Goal: Answer question/provide support

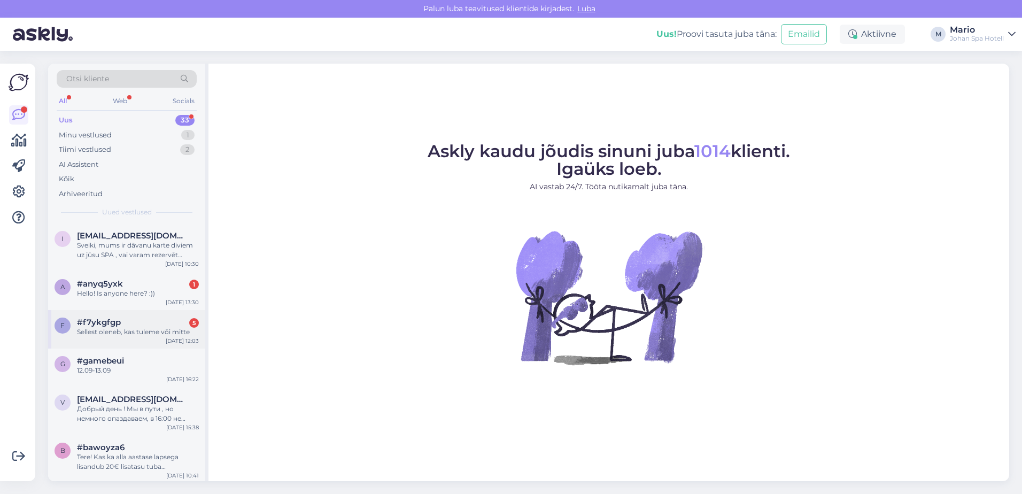
click at [126, 329] on div "Sellest oleneb, kas tuleme või mitte" at bounding box center [138, 332] width 122 height 10
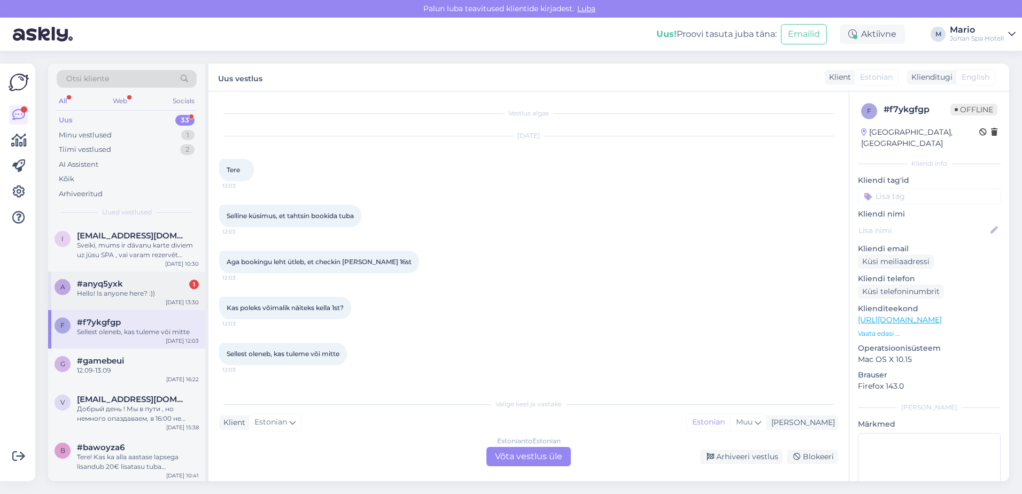
click at [114, 287] on span "#anyq5yxk" at bounding box center [100, 284] width 46 height 10
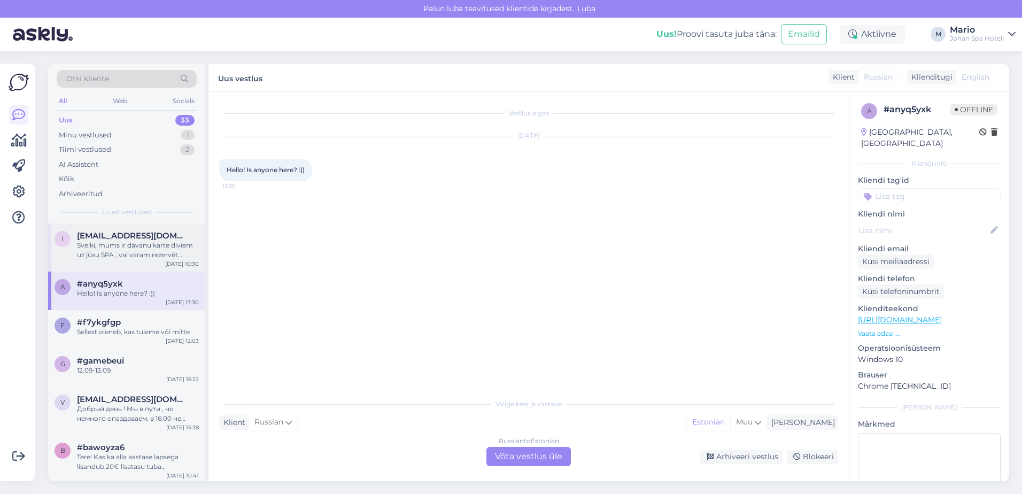
click at [129, 248] on div "Sveiki, mums ir dāvanu karte diviem uz jūsu SPA , vai varam rezervēt numuriņu u…" at bounding box center [138, 249] width 122 height 19
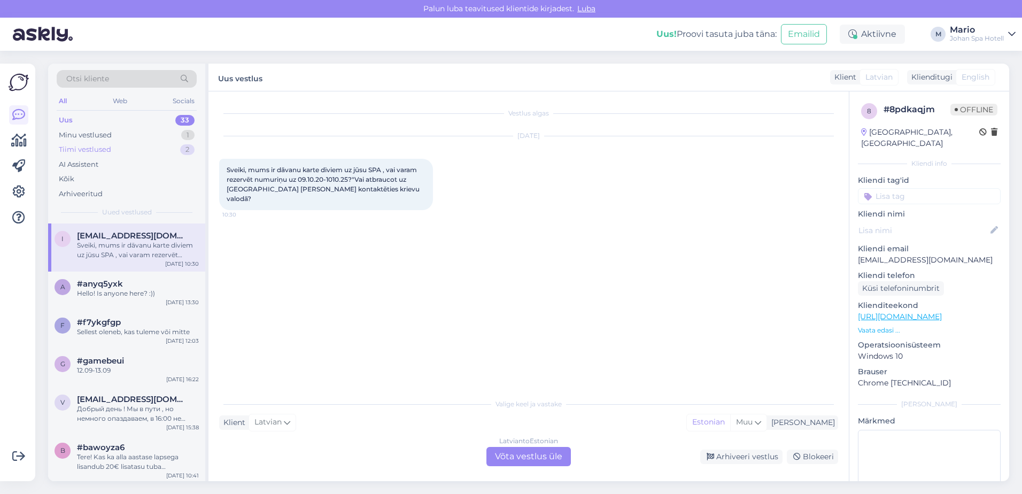
click at [104, 146] on div "Tiimi vestlused" at bounding box center [85, 149] width 52 height 11
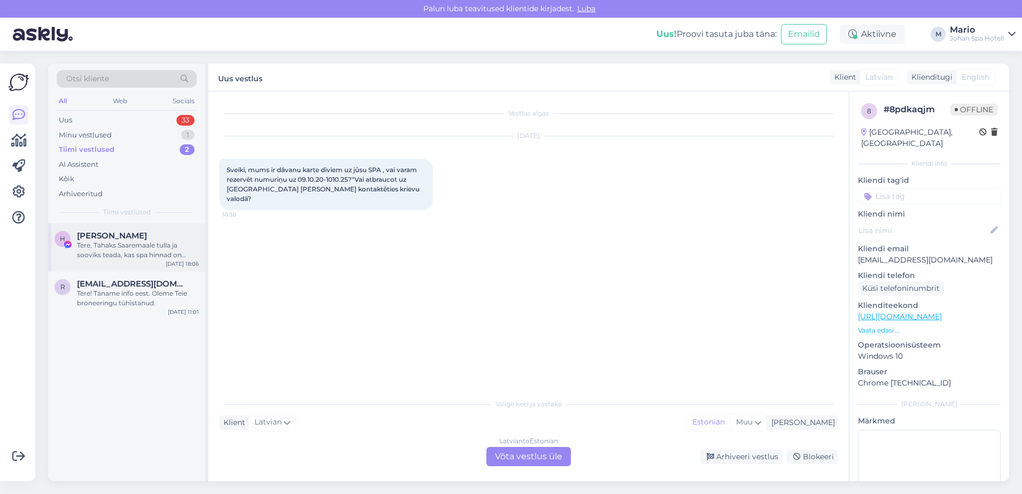
click at [127, 246] on div "Tere, Tahaks Saaremaale tulla ja sooviks teada, kas spa hinnad on samad ka kool…" at bounding box center [138, 249] width 122 height 19
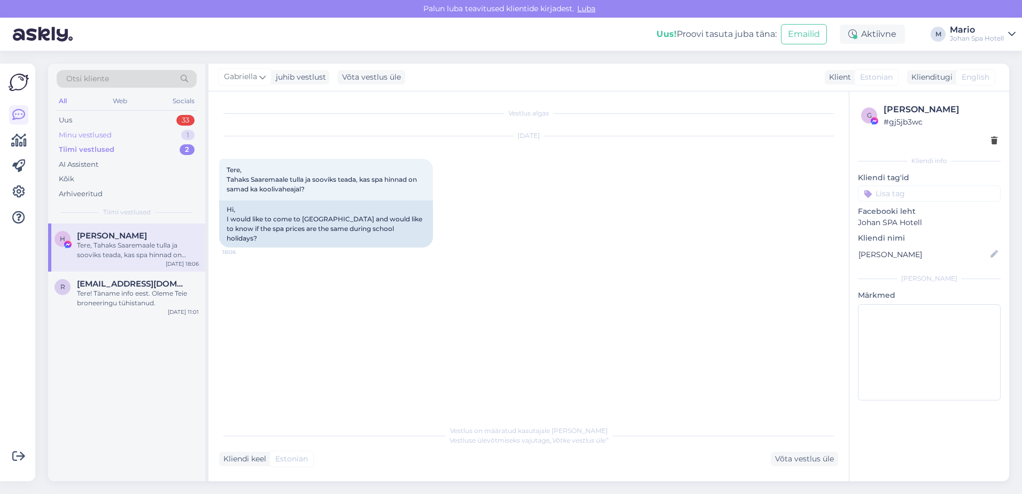
click at [88, 133] on div "Minu vestlused" at bounding box center [85, 135] width 53 height 11
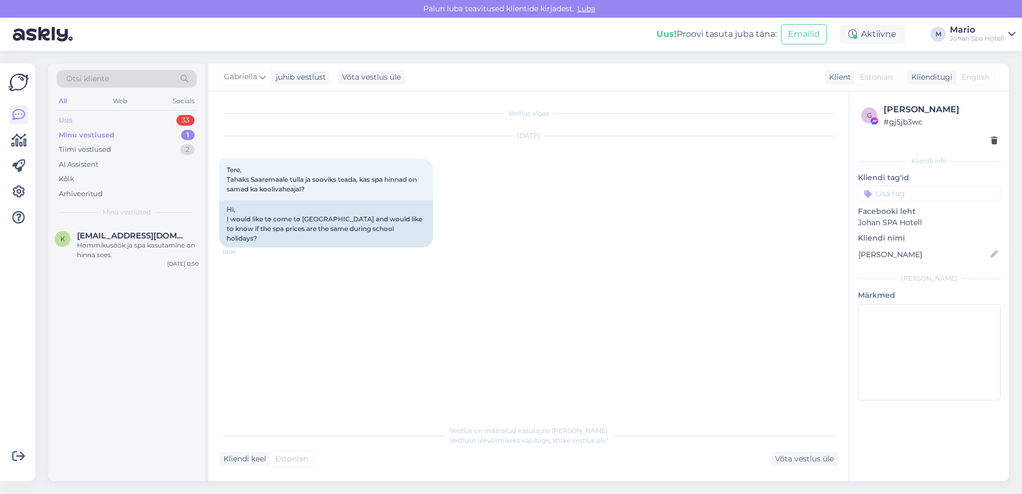
click at [68, 116] on div "Uus" at bounding box center [65, 120] width 13 height 11
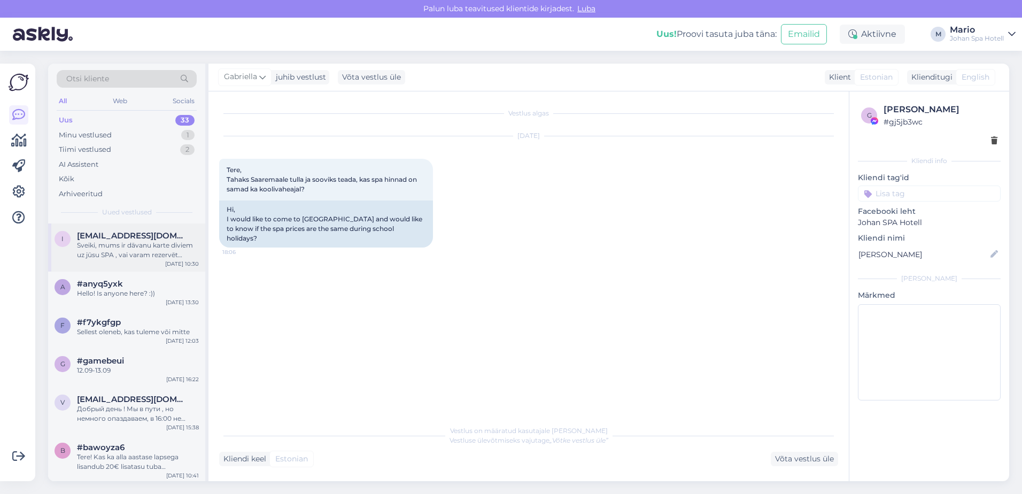
click at [120, 253] on div "Sveiki, mums ir dāvanu karte diviem uz jūsu SPA , vai varam rezervēt numuriņu u…" at bounding box center [138, 249] width 122 height 19
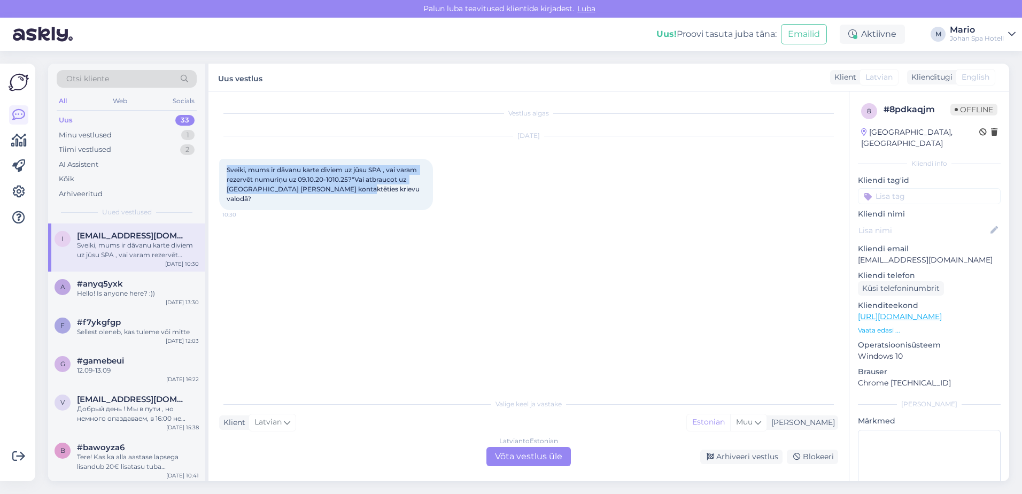
drag, startPoint x: 224, startPoint y: 169, endPoint x: 347, endPoint y: 187, distance: 124.2
click at [347, 187] on div "Sveiki, mums ir dāvanu karte diviem uz jūsu SPA , vai varam rezervēt numuriņu u…" at bounding box center [326, 184] width 214 height 51
drag, startPoint x: 347, startPoint y: 187, endPoint x: 337, endPoint y: 178, distance: 12.9
copy span "Sveiki, mums ir dāvanu karte diviem uz jūsu SPA , vai varam rezervēt numuriņu u…"
click at [369, 260] on div "Vestlus algas [DATE] Sveiki, mums ir dāvanu karte diviem uz jūsu SPA , vai vara…" at bounding box center [533, 242] width 628 height 281
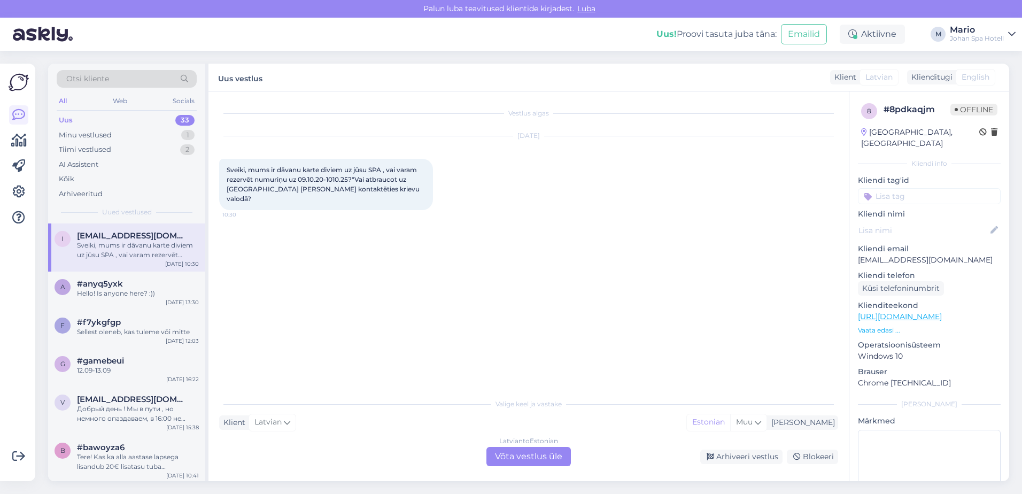
click at [537, 456] on div "Latvian to Estonian Võta vestlus üle" at bounding box center [528, 456] width 84 height 19
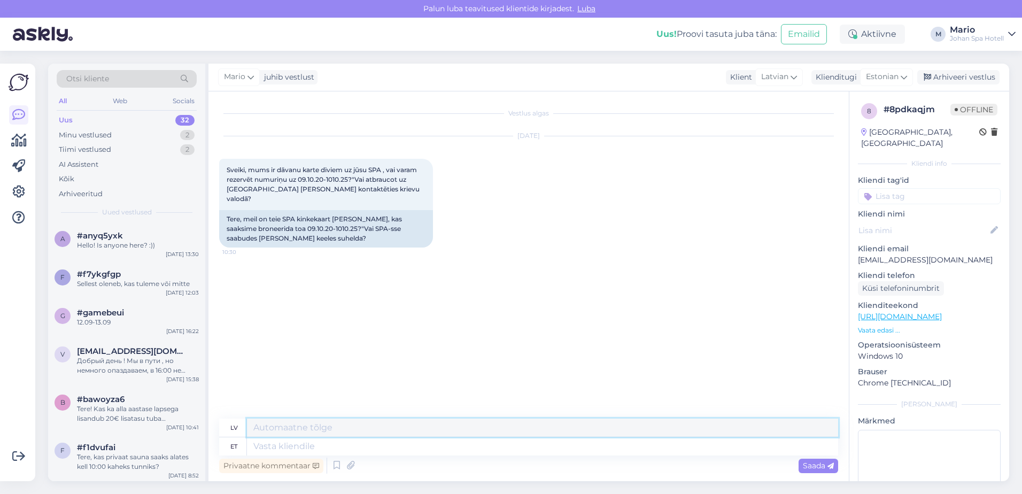
click at [261, 428] on textarea at bounding box center [542, 427] width 591 height 18
